Goal: Task Accomplishment & Management: Use online tool/utility

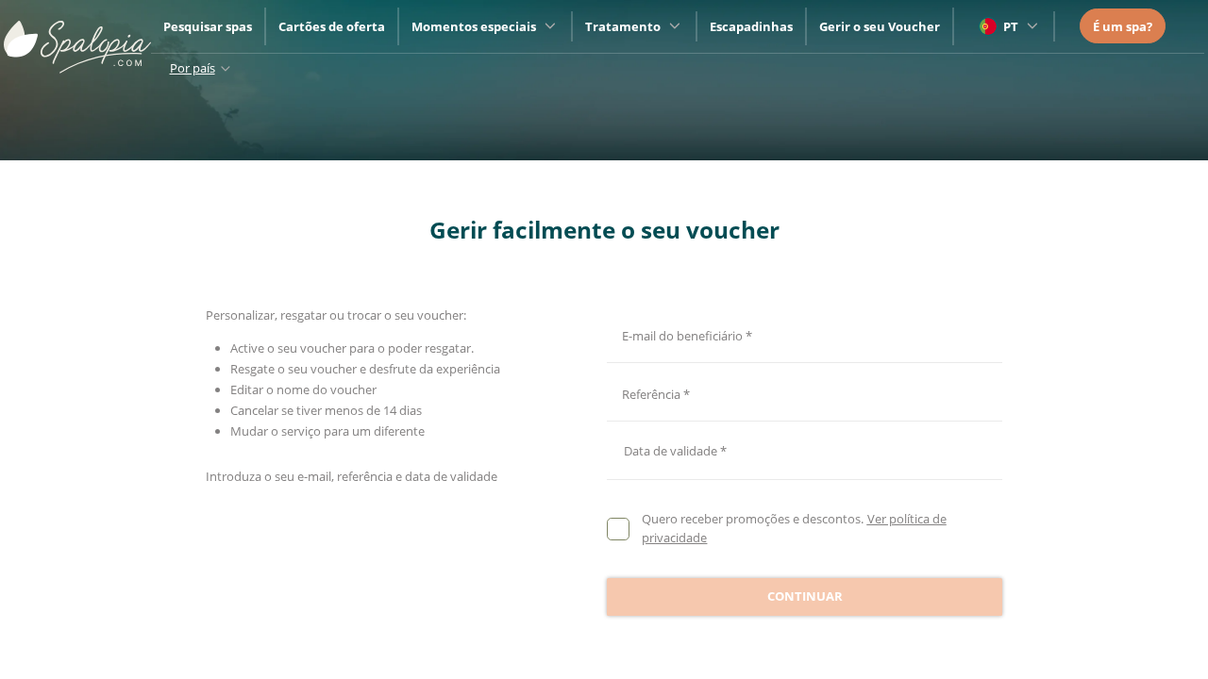
click at [801, 333] on input "E-mail do beneficiário *" at bounding box center [802, 333] width 390 height 33
type input "**********"
click at [801, 393] on input "E-mail do beneficiário *" at bounding box center [802, 393] width 390 height 33
type input "**********"
click at [804, 451] on div at bounding box center [804, 450] width 395 height 45
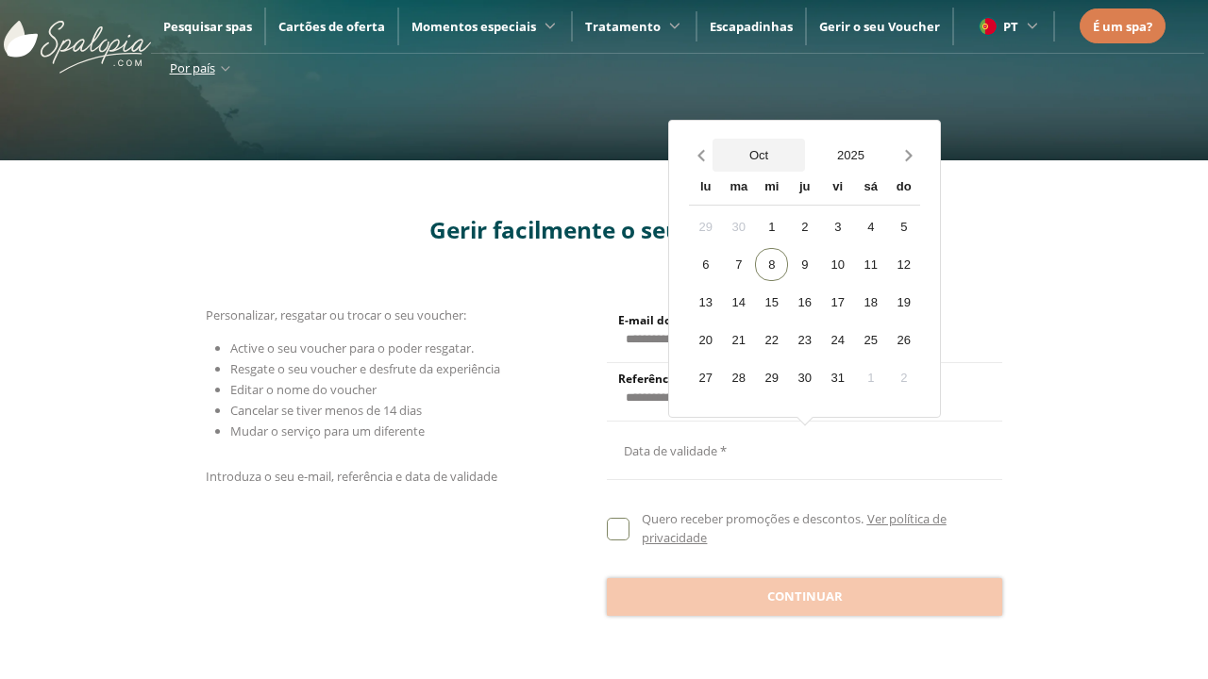
click at [759, 155] on button "Oct" at bounding box center [758, 155] width 92 height 33
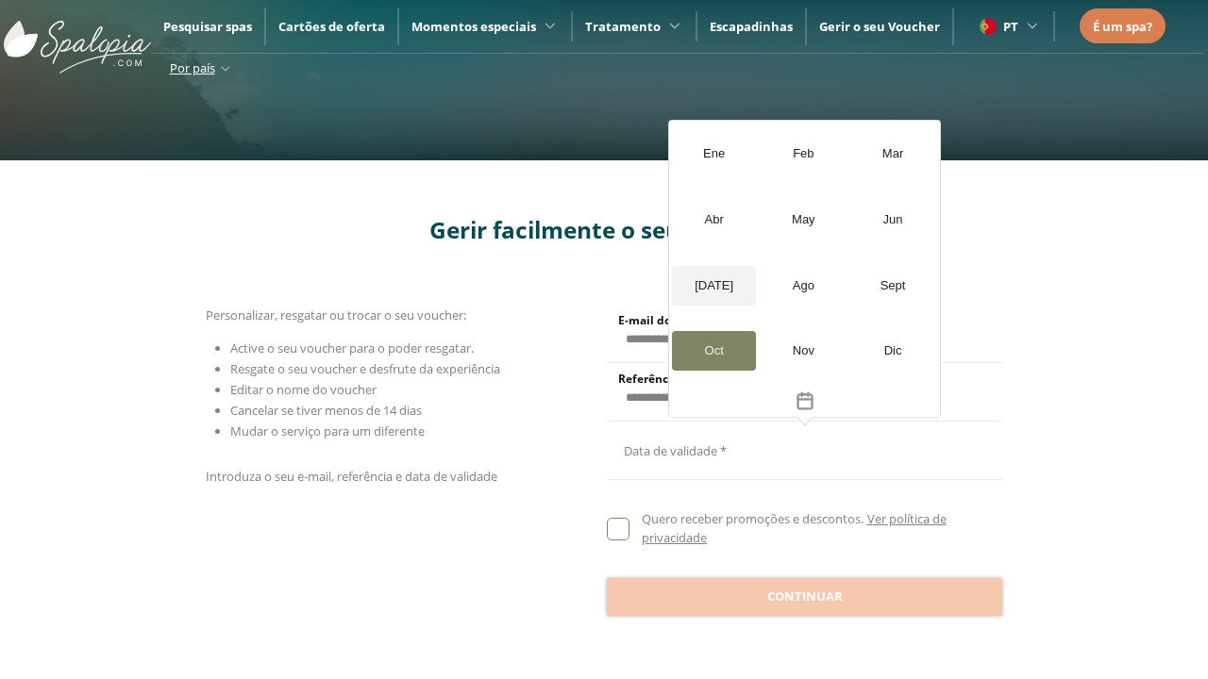
click at [713, 285] on div "[DATE]" at bounding box center [714, 286] width 84 height 40
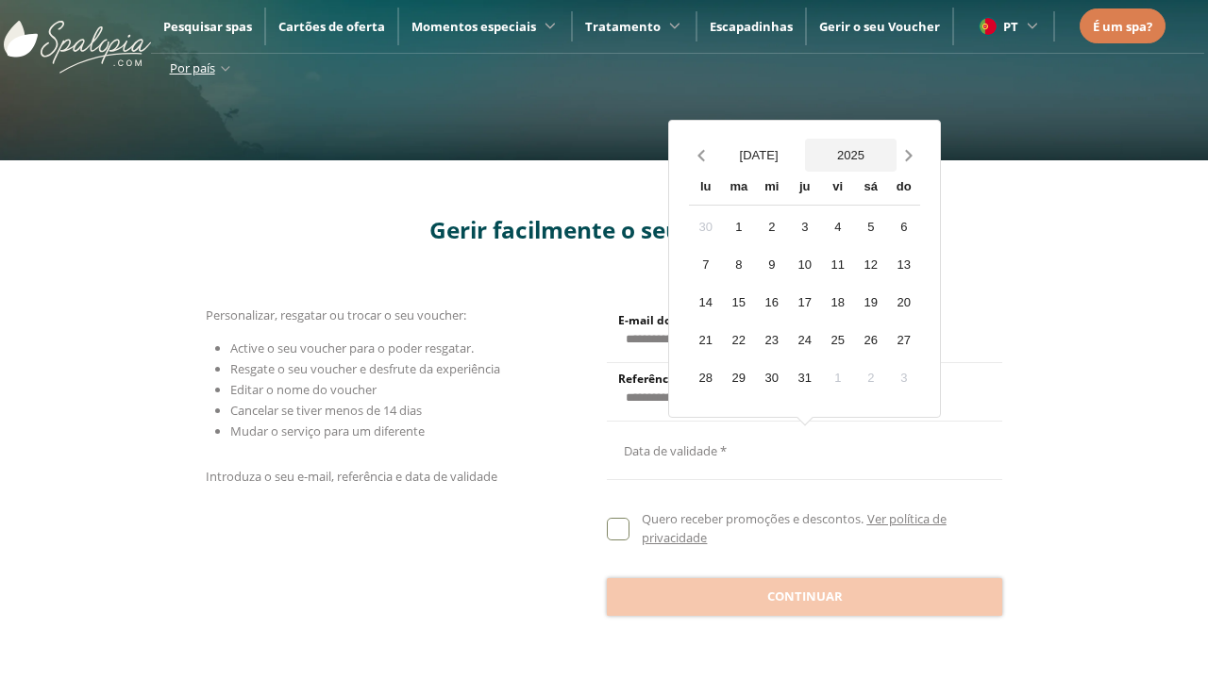
click at [850, 155] on button "2025" at bounding box center [851, 155] width 92 height 33
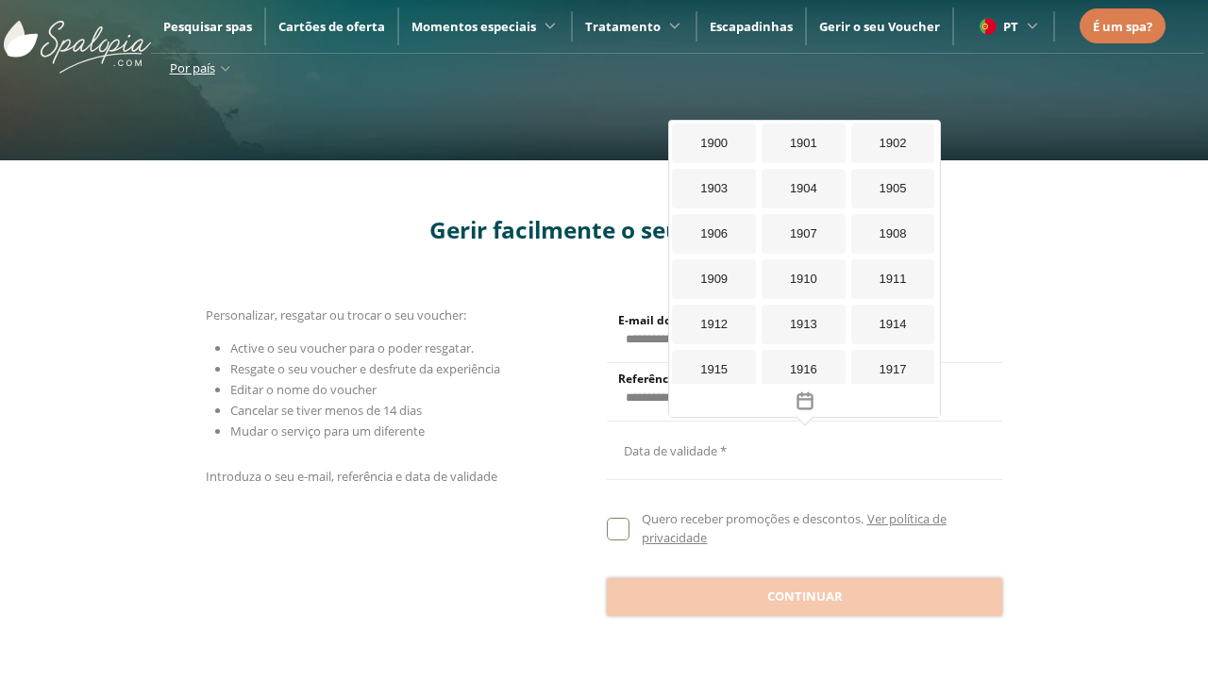
scroll to position [1737, 0]
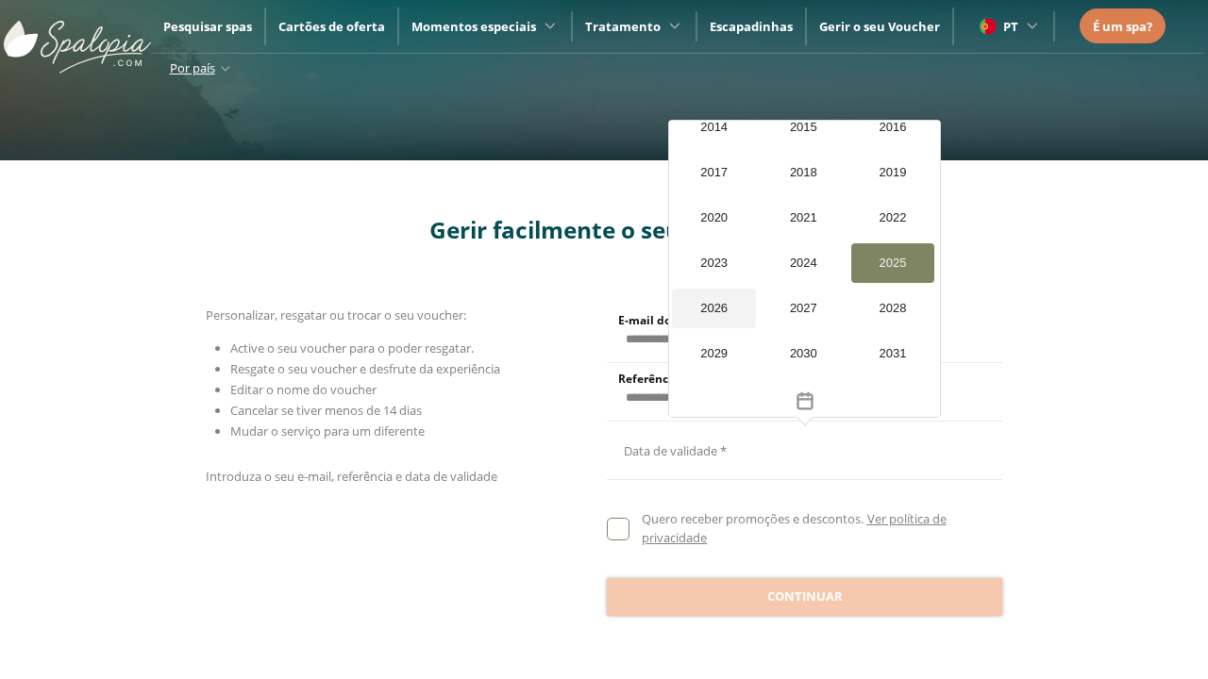
click at [712, 309] on div "2026" at bounding box center [714, 309] width 84 height 40
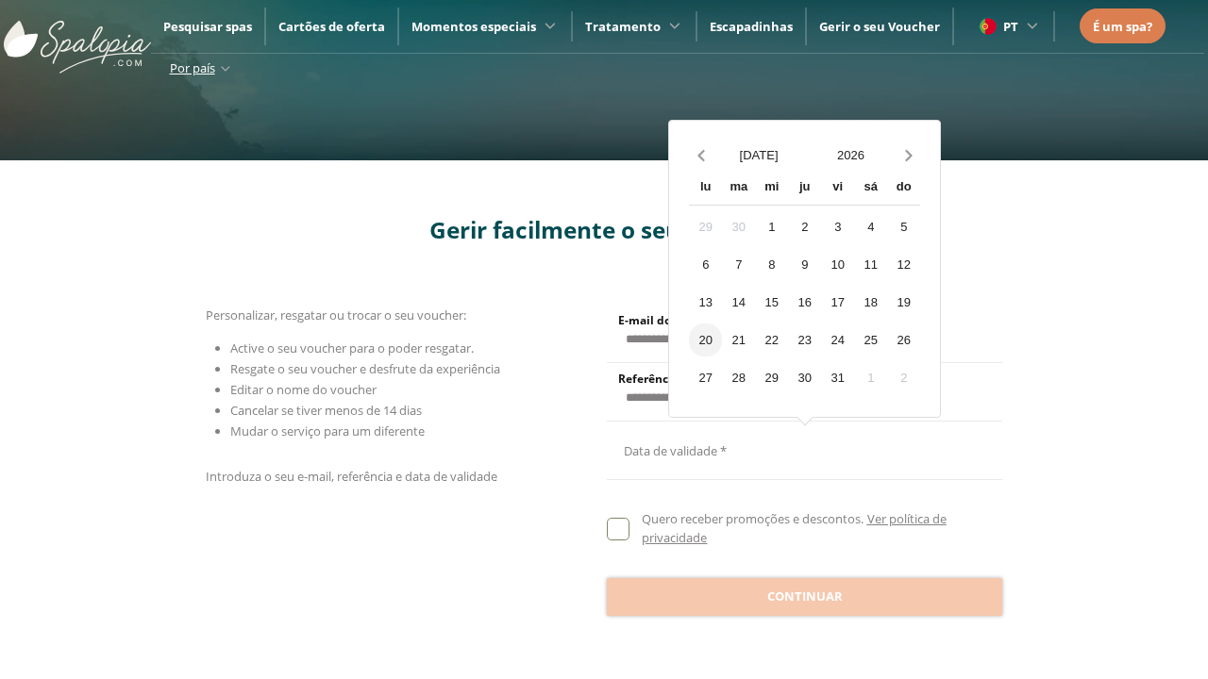
click at [705, 340] on div "20" at bounding box center [705, 340] width 33 height 33
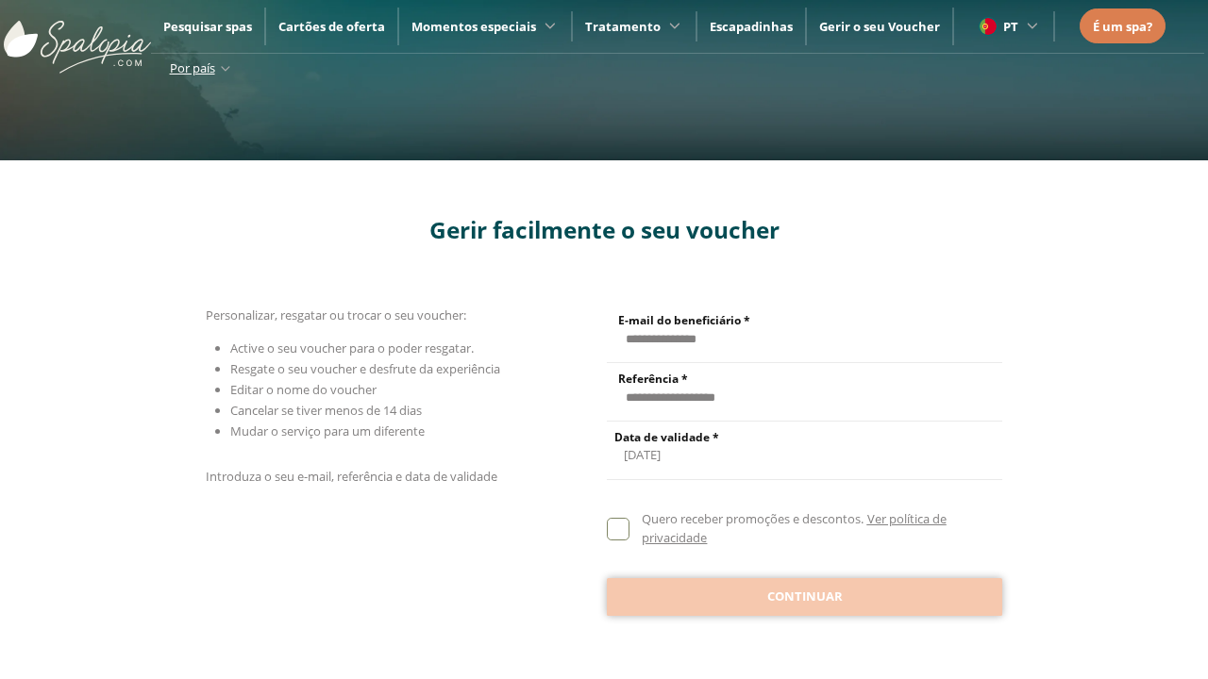
click at [804, 595] on span "Continuar" at bounding box center [804, 597] width 75 height 19
